Goal: Transaction & Acquisition: Purchase product/service

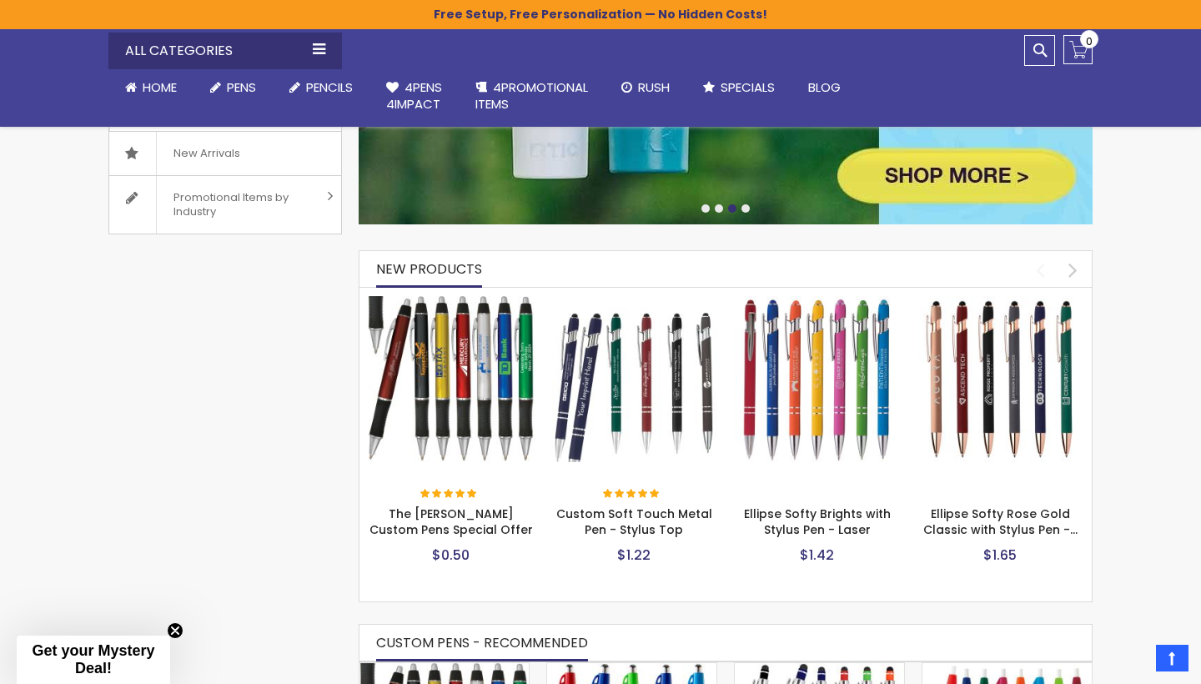
scroll to position [552, 0]
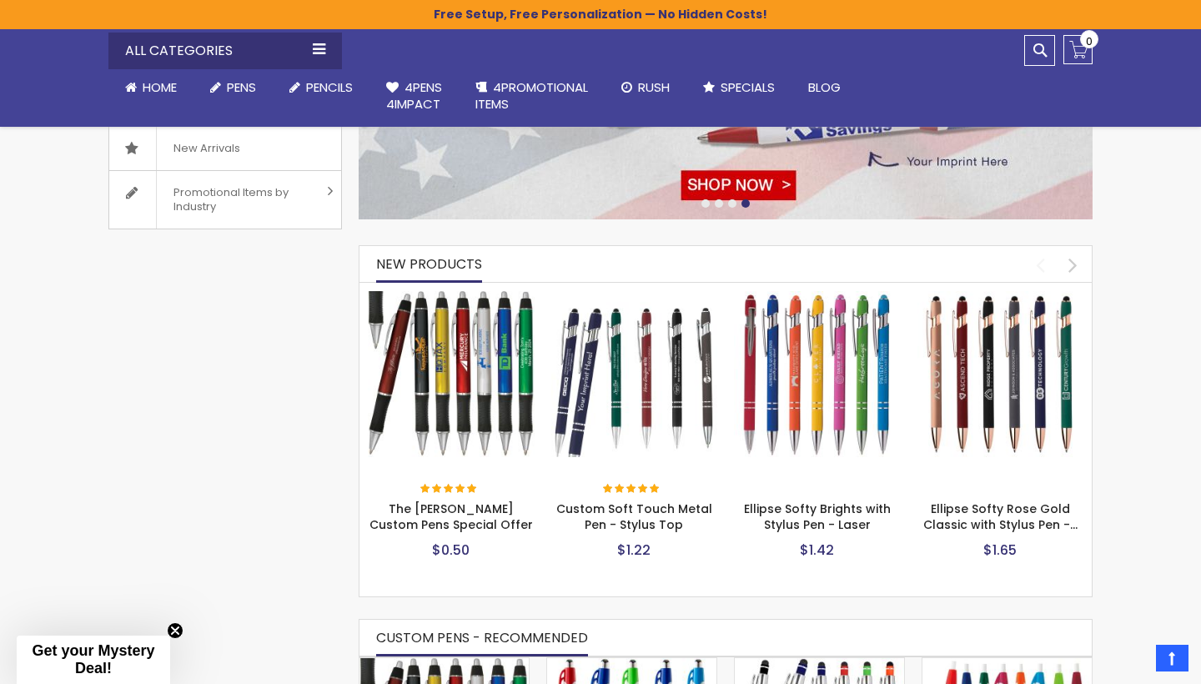
click at [461, 321] on img at bounding box center [451, 374] width 167 height 167
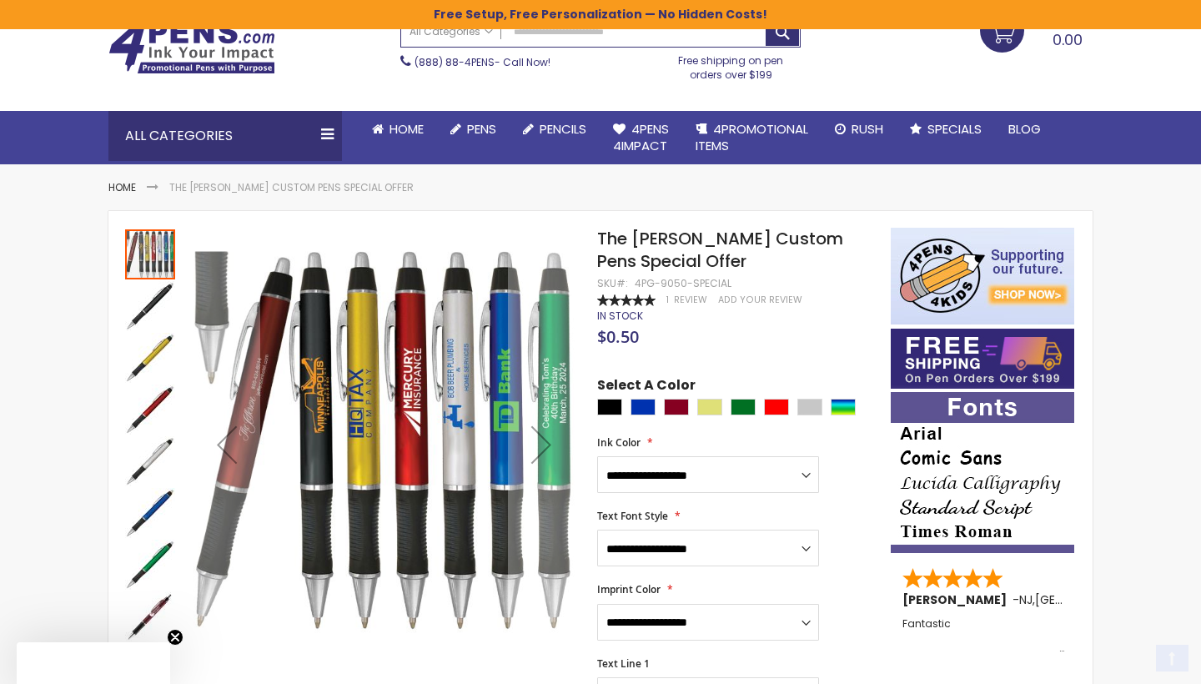
scroll to position [170, 0]
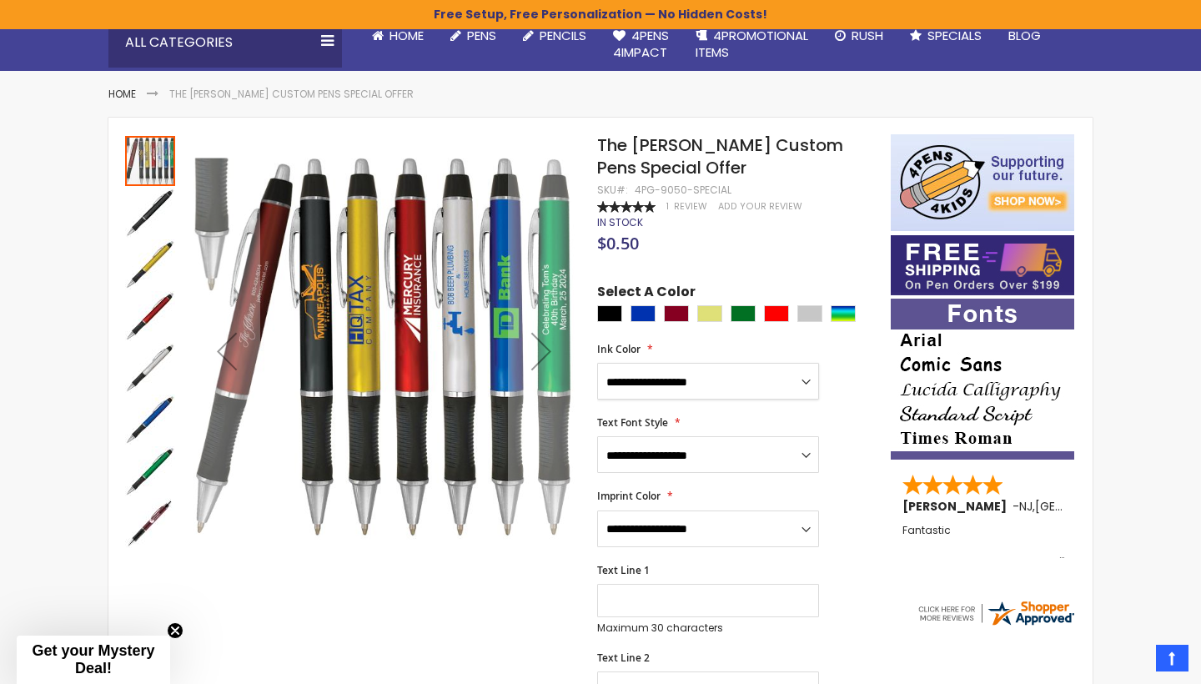
select select "****"
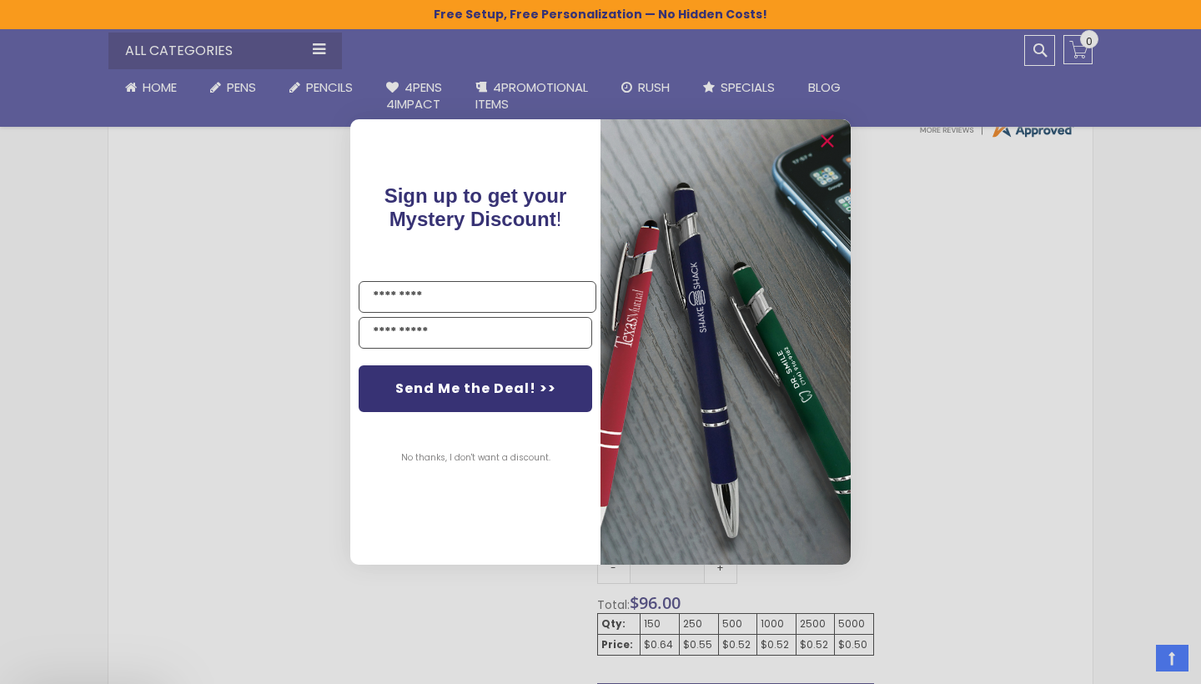
scroll to position [658, 0]
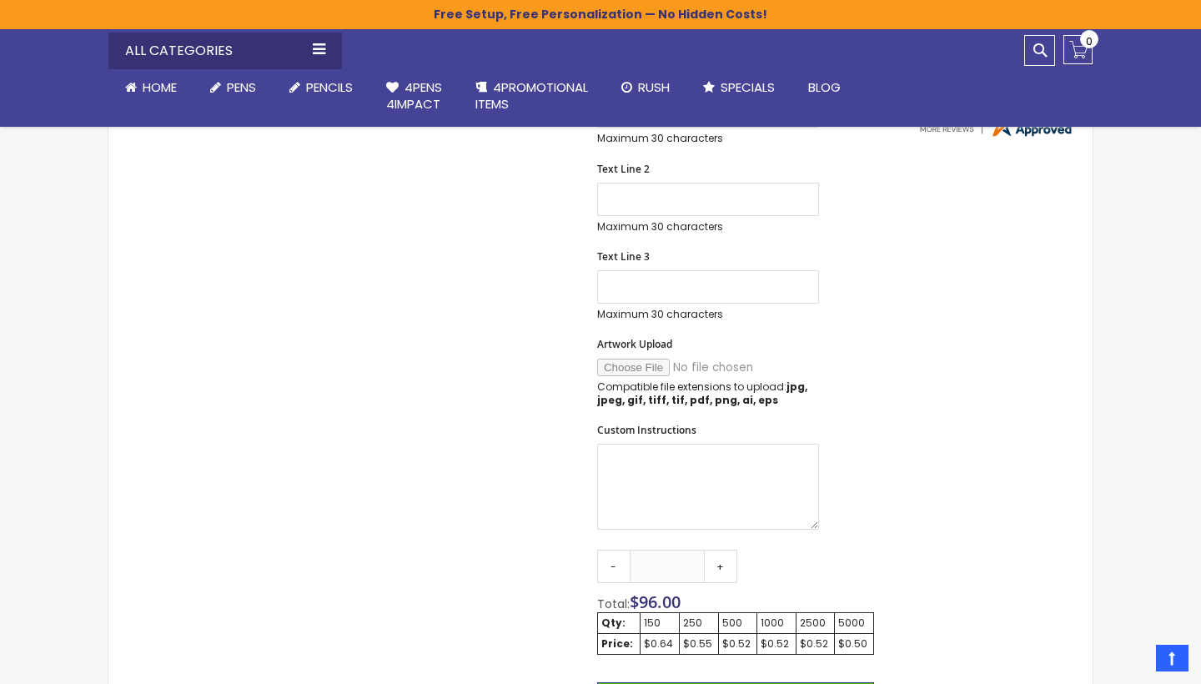
click at [177, 312] on div "Close dialog Sign up to get your Mystery Discount ! Name Send Me the Deal! >> N…" at bounding box center [600, 342] width 1201 height 684
click at [616, 368] on input "Artwork Upload" at bounding box center [710, 368] width 227 height 18
type input "**********"
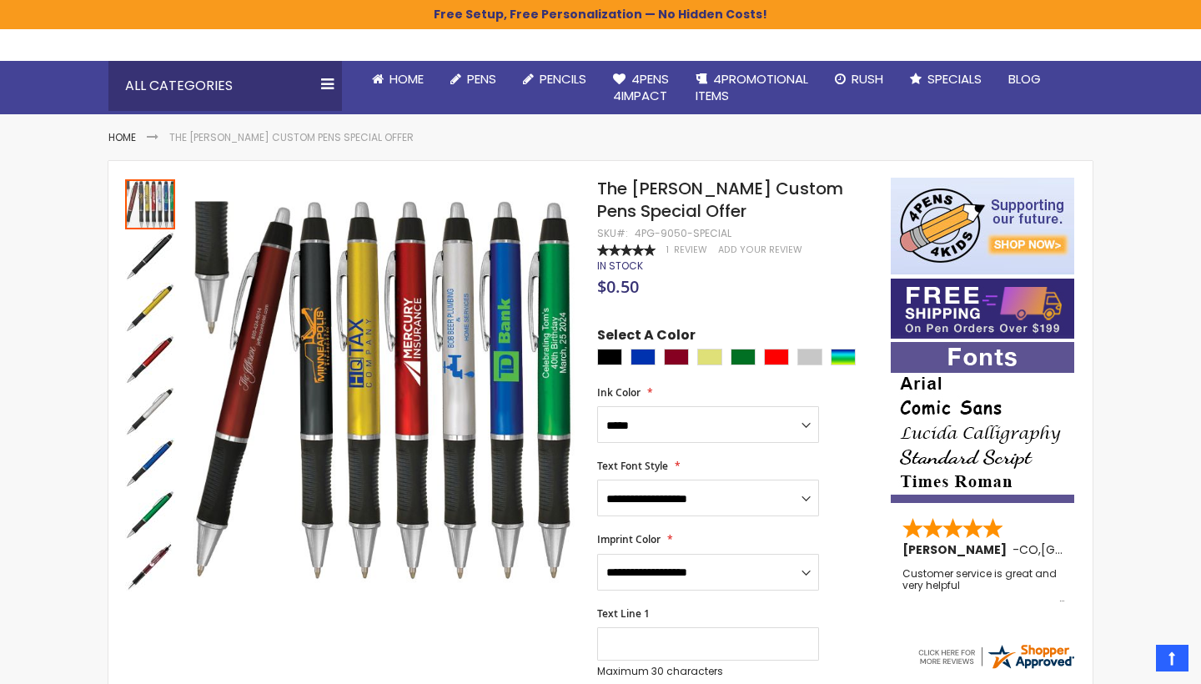
scroll to position [128, 0]
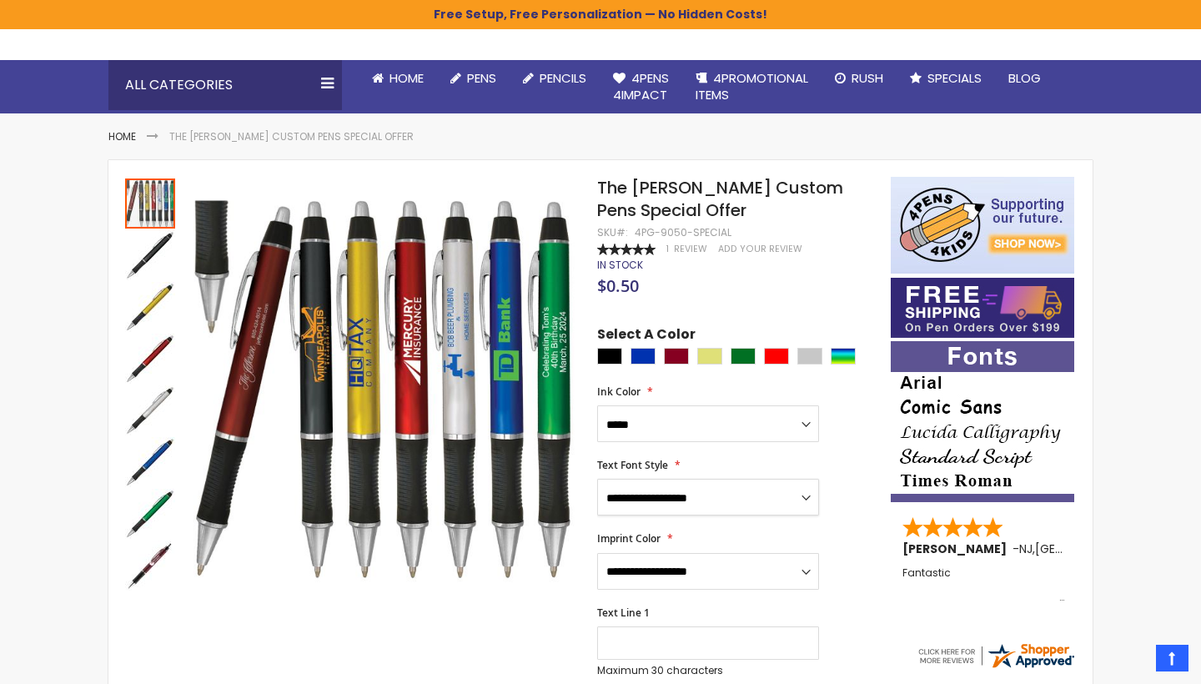
select select "****"
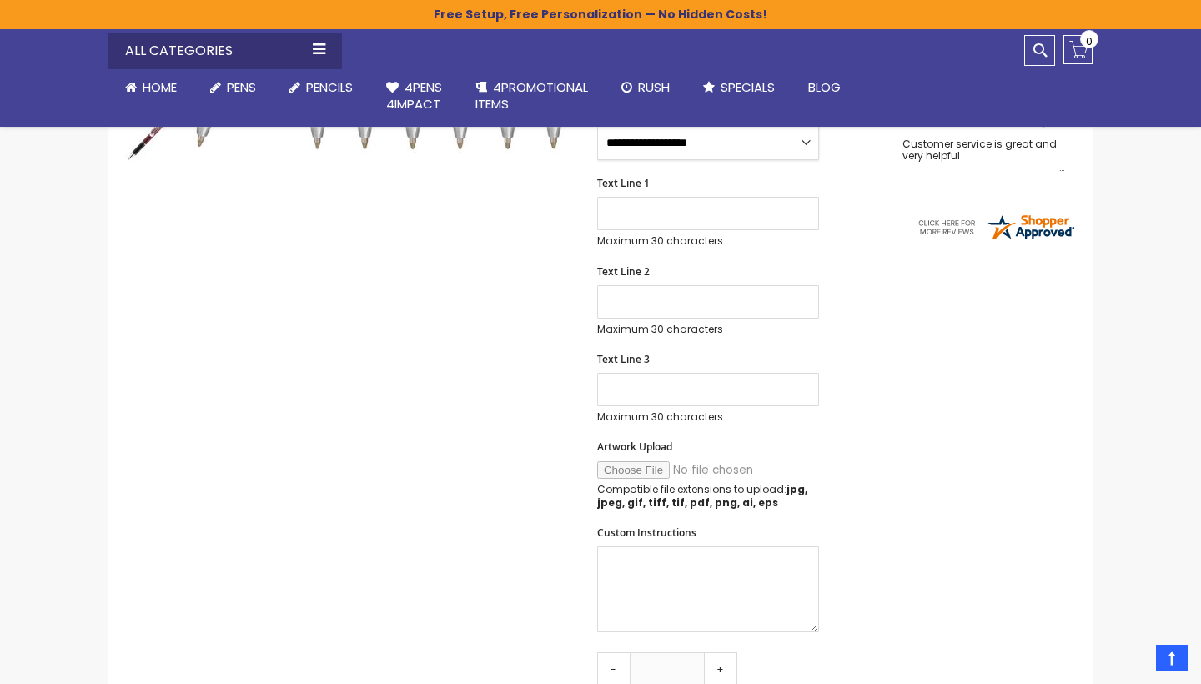
scroll to position [866, 0]
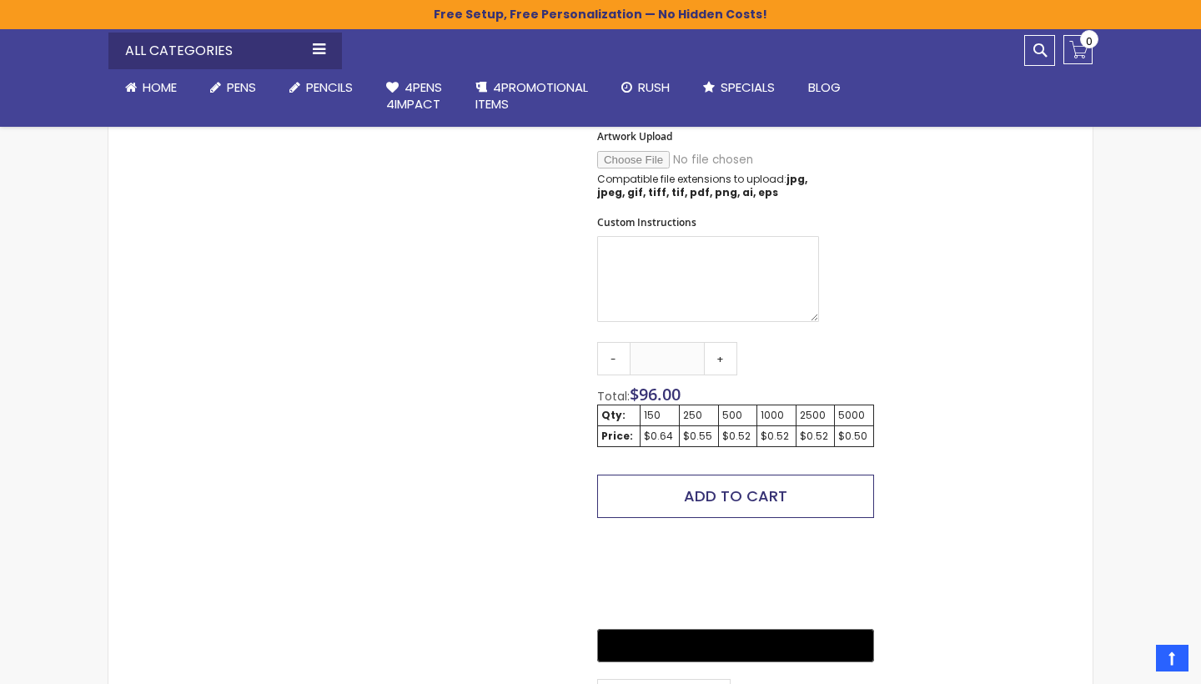
click at [712, 496] on span "Add to Cart" at bounding box center [735, 495] width 103 height 21
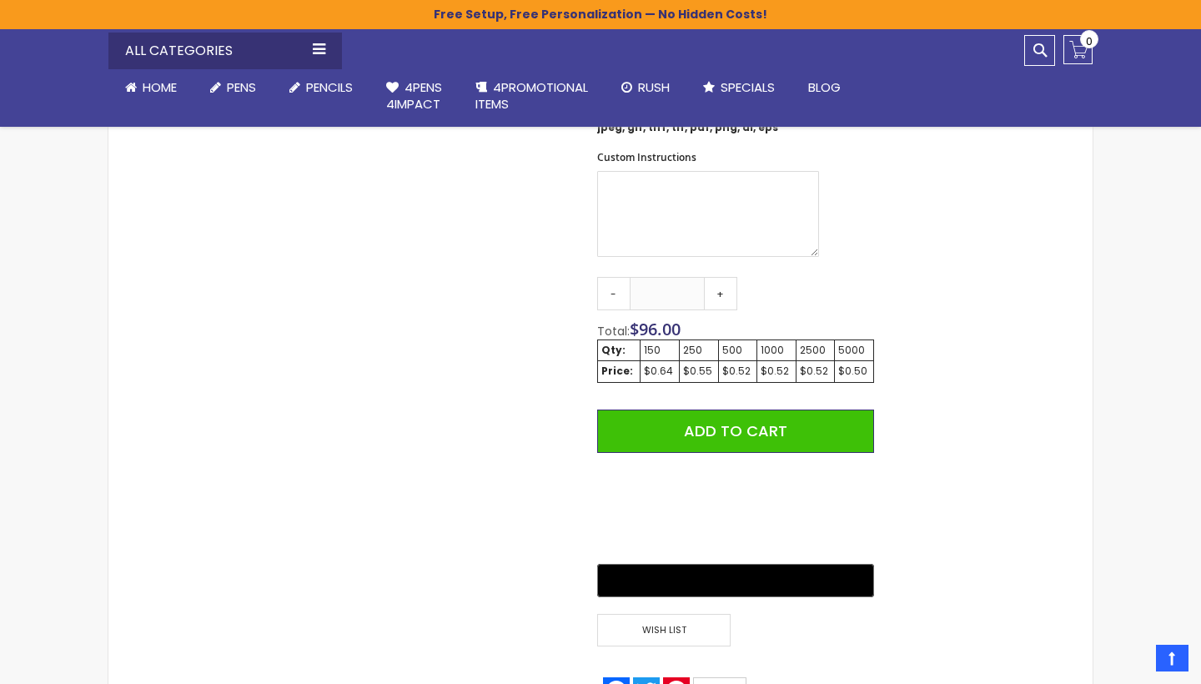
scroll to position [1059, 0]
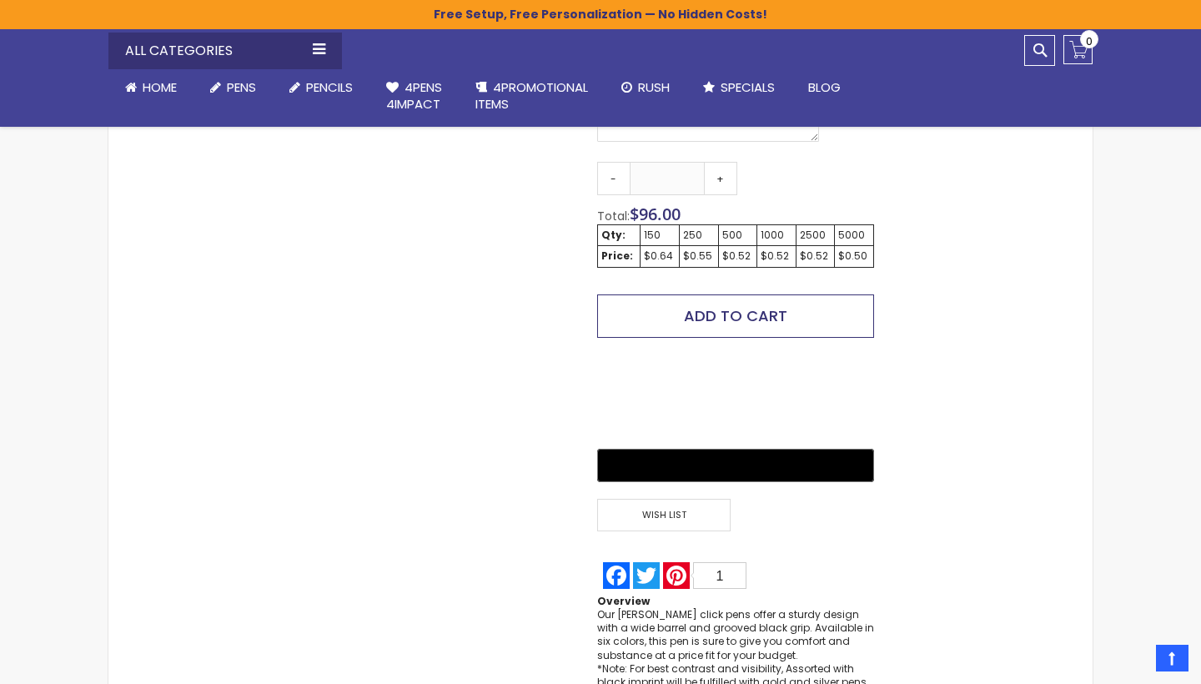
click at [723, 315] on span "Add to Cart" at bounding box center [735, 315] width 103 height 21
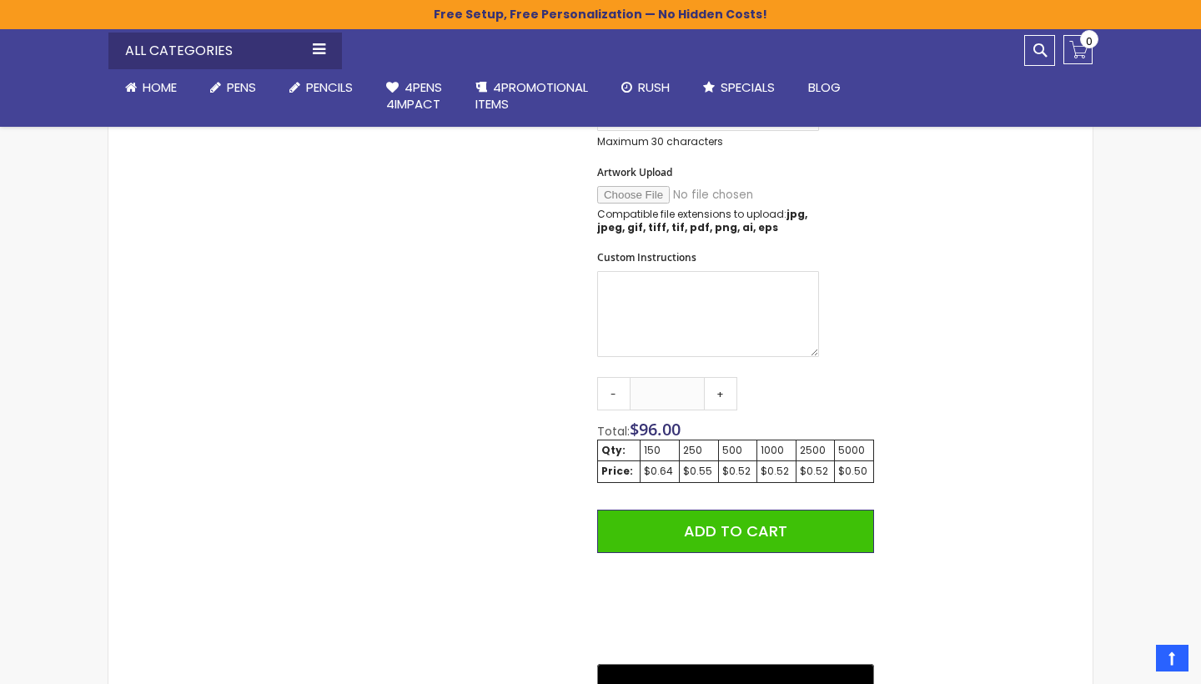
scroll to position [845, 0]
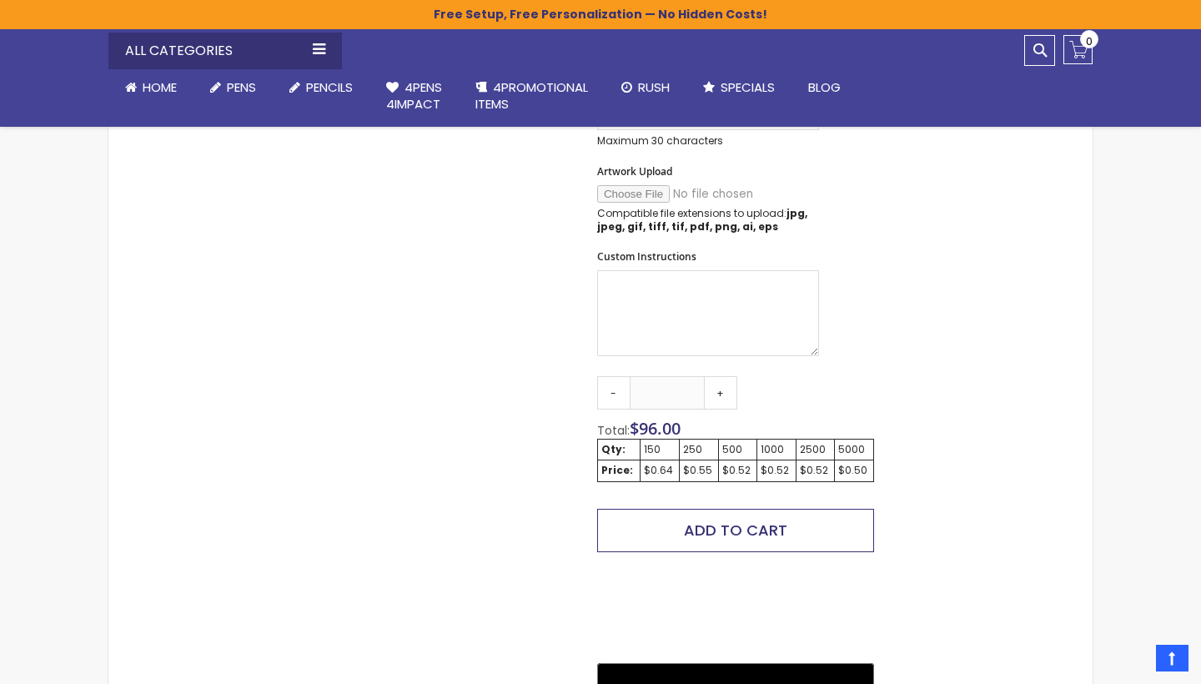
click at [710, 520] on span "Add to Cart" at bounding box center [735, 530] width 103 height 21
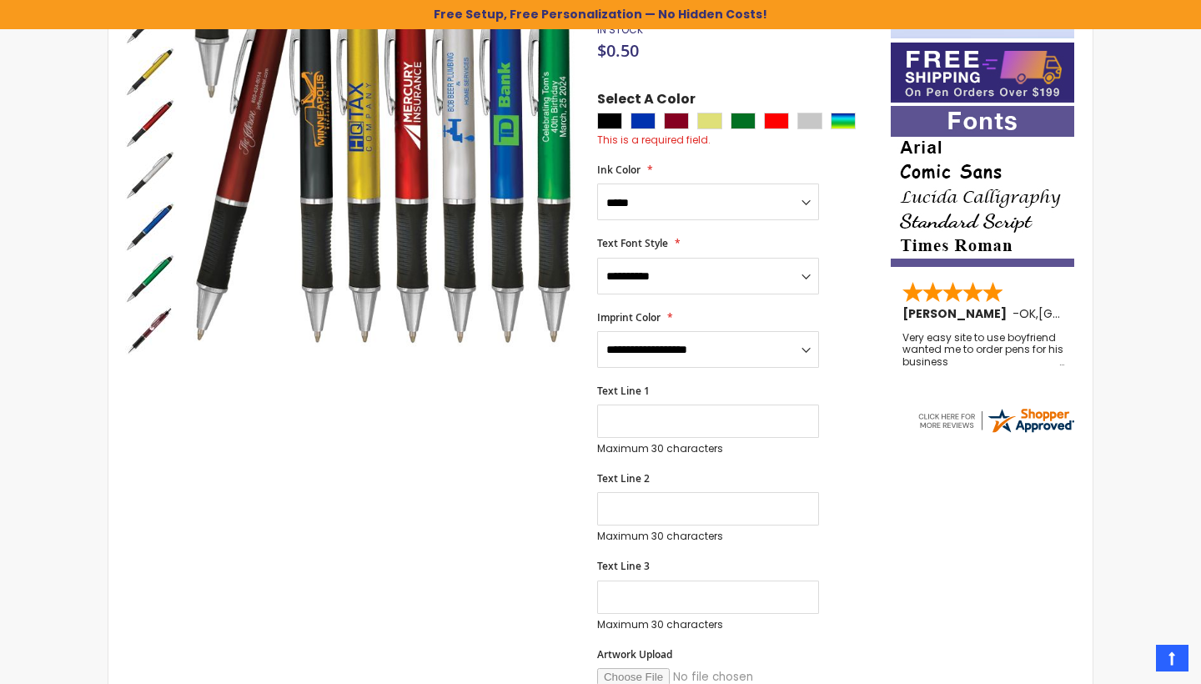
scroll to position [0, 0]
